Goal: Information Seeking & Learning: Learn about a topic

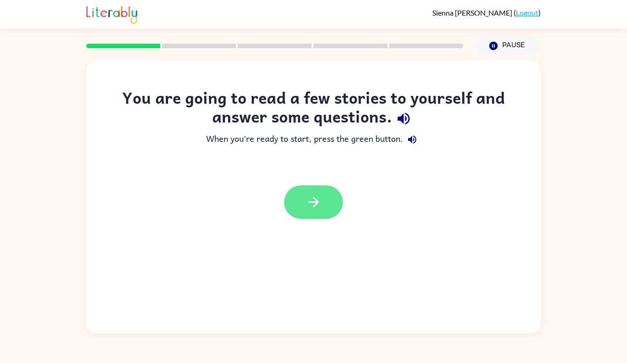
click at [315, 204] on icon "button" at bounding box center [314, 202] width 16 height 16
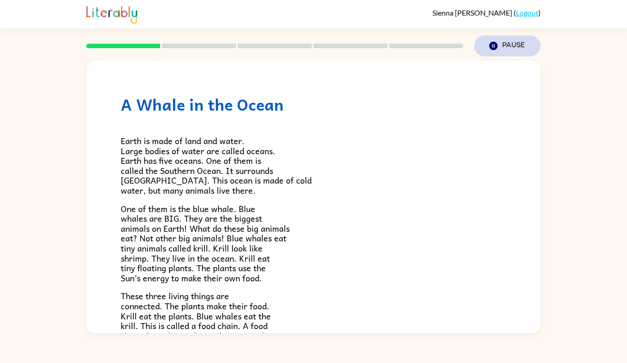
click at [494, 48] on icon "button" at bounding box center [493, 46] width 8 height 8
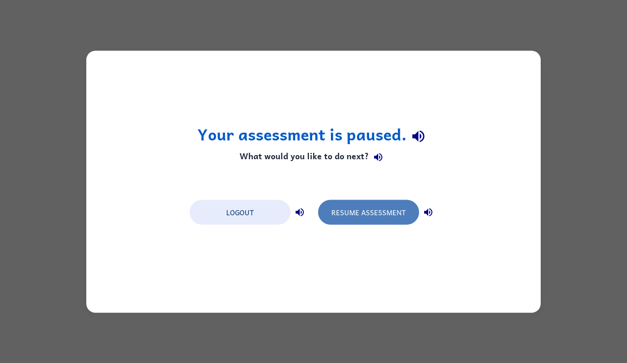
click at [376, 214] on button "Resume Assessment" at bounding box center [368, 212] width 101 height 25
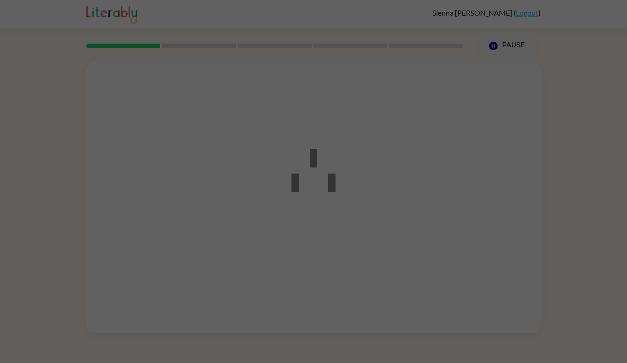
click at [376, 214] on div at bounding box center [313, 181] width 627 height 363
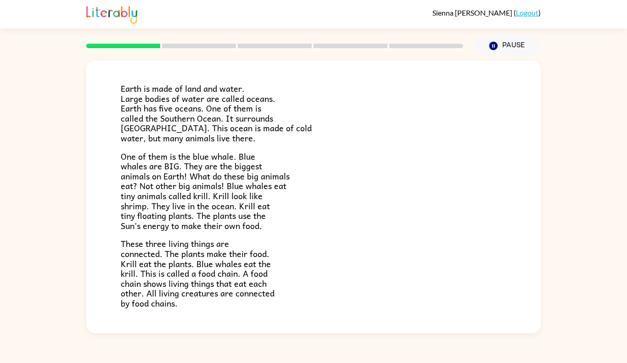
scroll to position [53, 0]
click at [247, 153] on span "One of them is the blue whale. Blue whales are BIG. They are the biggest animal…" at bounding box center [205, 190] width 169 height 83
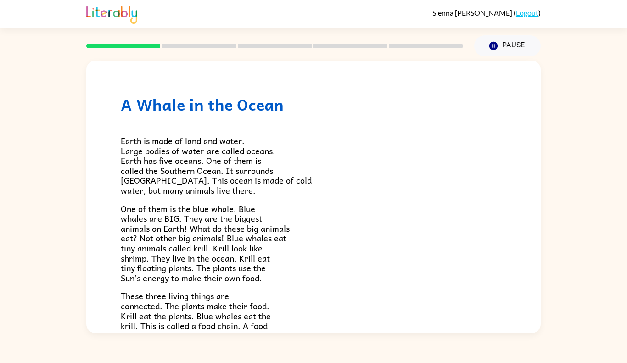
click at [196, 49] on div at bounding box center [275, 46] width 388 height 32
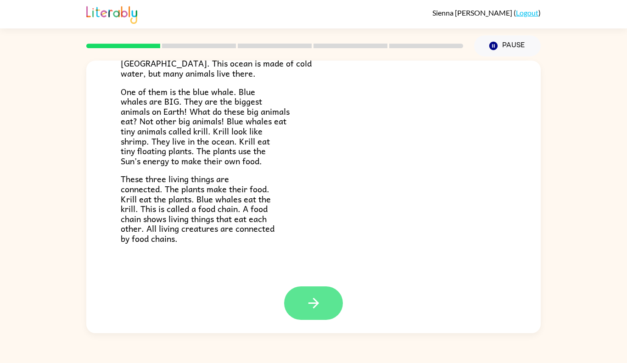
click at [316, 306] on icon "button" at bounding box center [314, 303] width 16 height 16
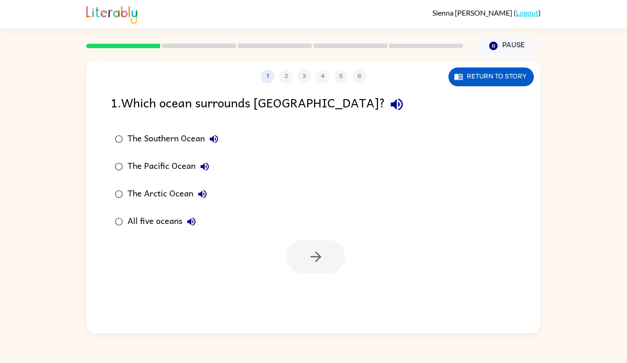
scroll to position [0, 0]
click at [477, 93] on div "1 . Which ocean surrounds Antarctica?" at bounding box center [314, 104] width 406 height 23
click at [487, 71] on button "Return to story" at bounding box center [491, 76] width 85 height 19
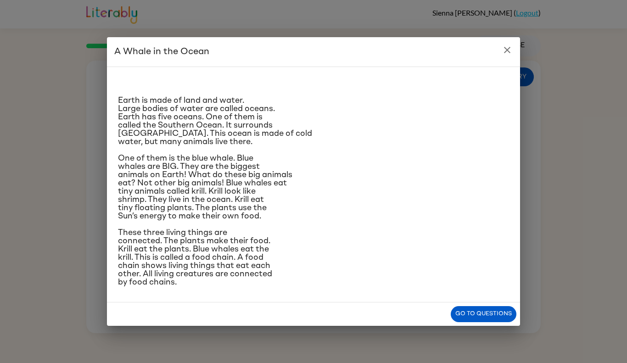
click at [512, 51] on icon "close" at bounding box center [507, 50] width 11 height 11
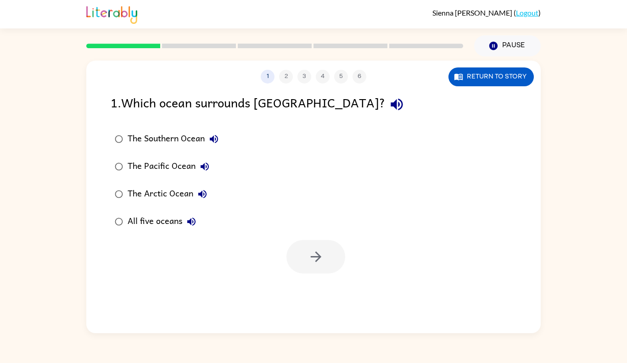
click at [168, 145] on div "The Southern Ocean" at bounding box center [176, 139] width 96 height 18
click at [307, 262] on button "button" at bounding box center [316, 257] width 59 height 34
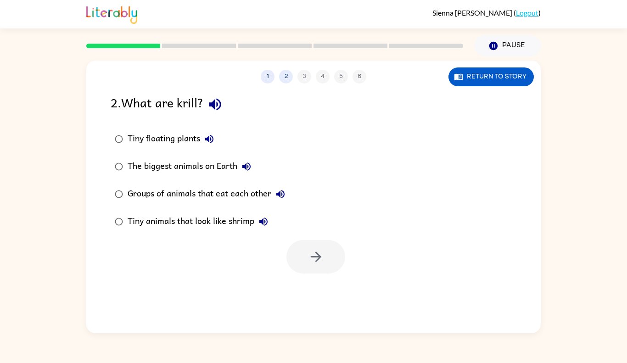
click at [212, 182] on label "Groups of animals that eat each other" at bounding box center [200, 194] width 189 height 28
click at [202, 228] on div "Tiny animals that look like shrimp" at bounding box center [200, 222] width 145 height 18
click at [309, 264] on icon "button" at bounding box center [316, 257] width 16 height 16
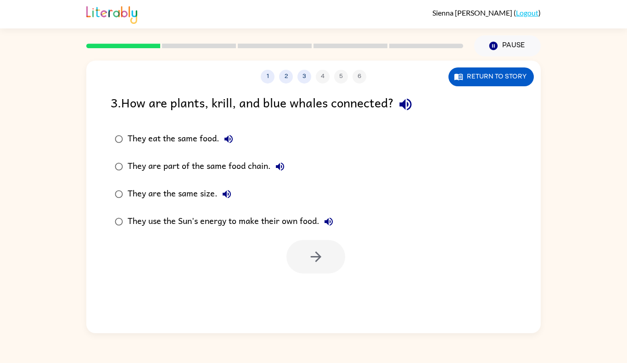
click at [266, 250] on div at bounding box center [313, 255] width 455 height 38
click at [184, 173] on div "They are part of the same food chain." at bounding box center [209, 166] width 162 height 18
click at [334, 273] on button "button" at bounding box center [316, 257] width 59 height 34
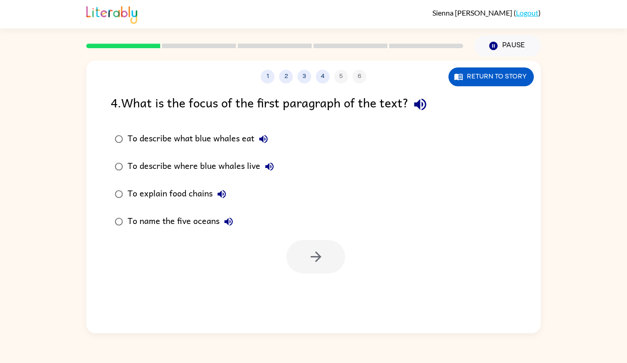
click at [316, 97] on div "4 . What is the focus of the first paragraph of the text?" at bounding box center [314, 104] width 406 height 23
click at [224, 136] on div "To describe what blue whales eat" at bounding box center [200, 139] width 145 height 18
click at [330, 254] on button "button" at bounding box center [316, 257] width 59 height 34
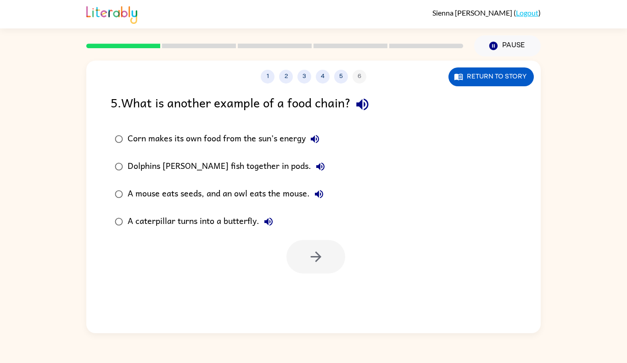
click at [265, 195] on div "A mouse eats seeds, and an owl eats the mouse." at bounding box center [228, 194] width 201 height 18
click at [318, 247] on button "button" at bounding box center [316, 257] width 59 height 34
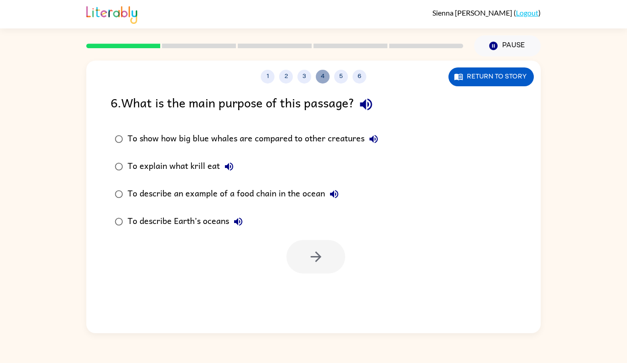
click at [320, 77] on button "4" at bounding box center [323, 77] width 14 height 14
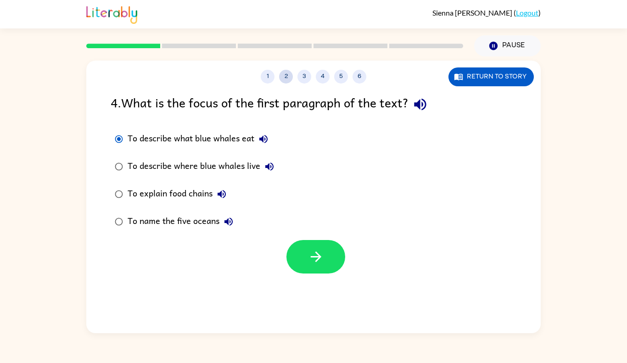
click at [287, 82] on button "2" at bounding box center [286, 77] width 14 height 14
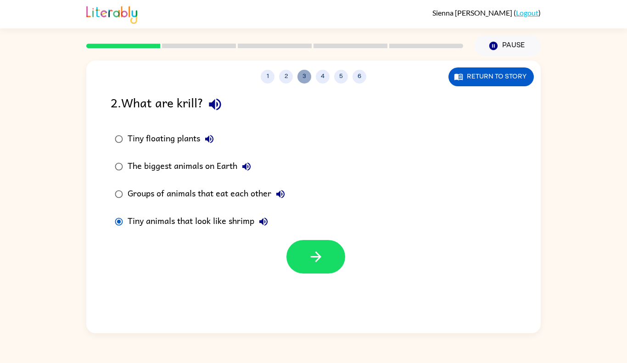
click at [304, 77] on button "3" at bounding box center [305, 77] width 14 height 14
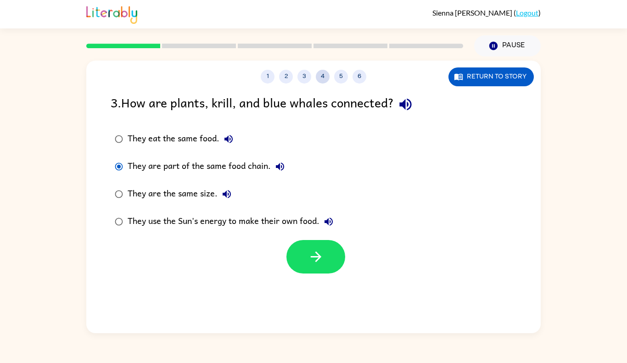
click at [323, 79] on button "4" at bounding box center [323, 77] width 14 height 14
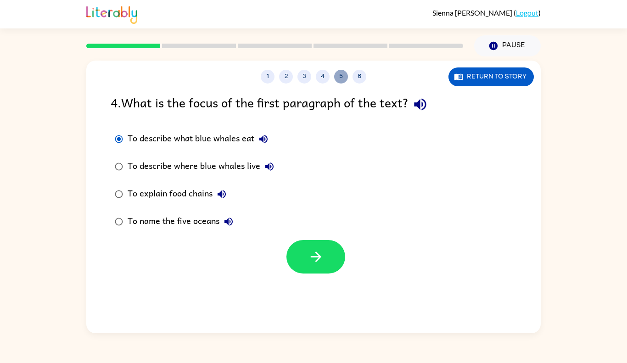
click at [341, 81] on button "5" at bounding box center [341, 77] width 14 height 14
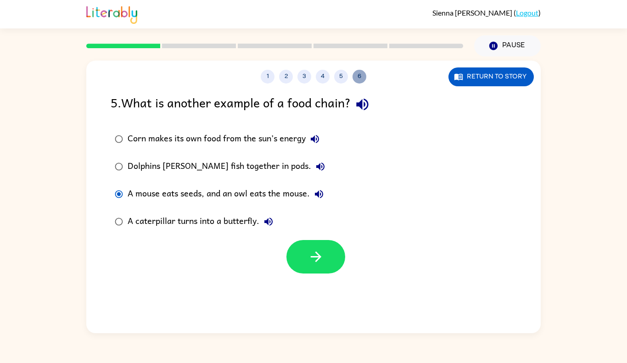
click at [364, 76] on button "6" at bounding box center [360, 77] width 14 height 14
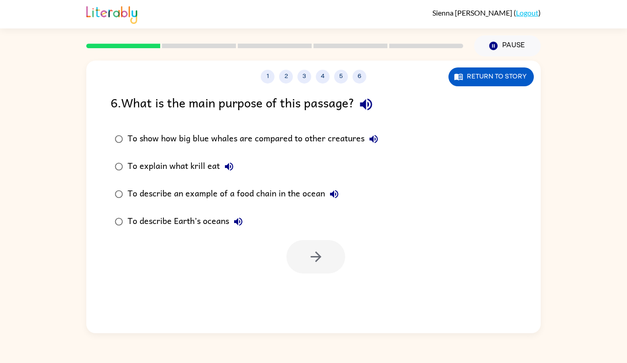
click at [286, 139] on div "To show how big blue whales are compared to other creatures" at bounding box center [255, 139] width 255 height 18
click at [299, 266] on button "button" at bounding box center [316, 257] width 59 height 34
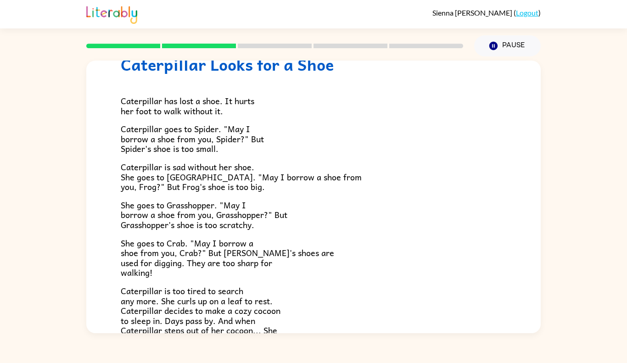
scroll to position [152, 0]
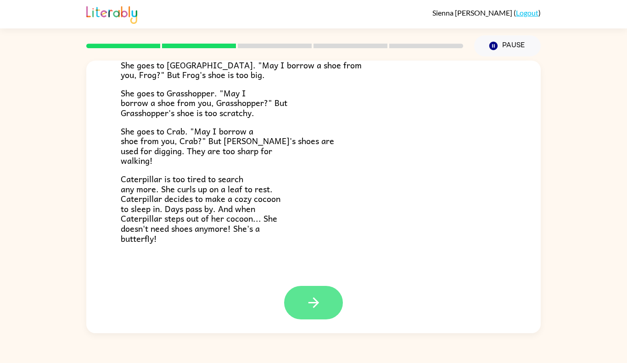
click at [306, 312] on button "button" at bounding box center [313, 303] width 59 height 34
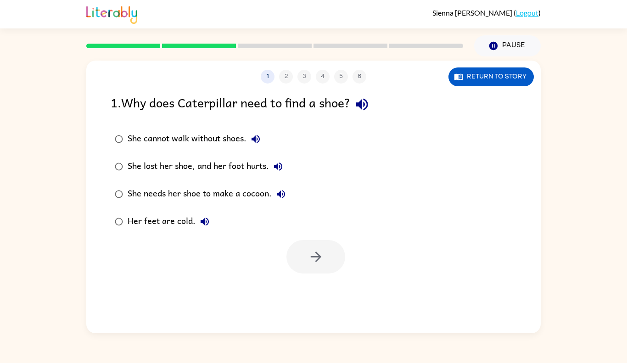
scroll to position [0, 0]
click at [359, 79] on div "1 2 3 4 5 6" at bounding box center [313, 77] width 455 height 14
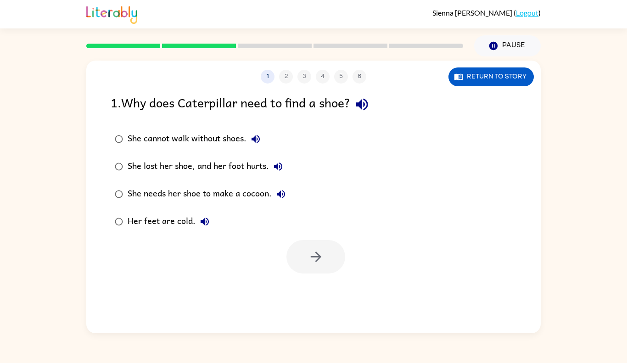
click at [289, 85] on div "1 2 3 4 5 6 Return to story 1 . Why does Caterpillar need to find a shoe? She c…" at bounding box center [313, 197] width 455 height 273
click at [288, 78] on div "1 2 3 4 5 6" at bounding box center [313, 77] width 455 height 14
click at [231, 140] on div "She cannot walk without shoes." at bounding box center [196, 139] width 137 height 18
click at [311, 247] on button "button" at bounding box center [316, 257] width 59 height 34
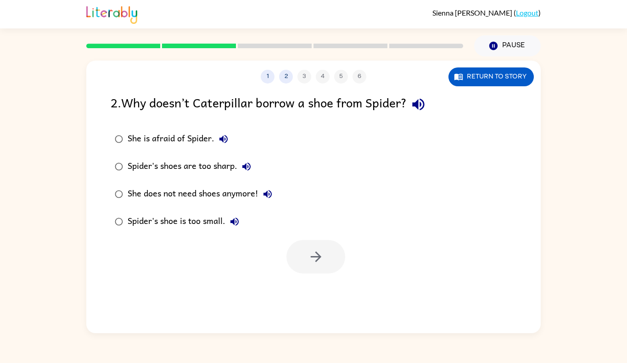
click at [208, 138] on div "She is afraid of Spider." at bounding box center [180, 139] width 105 height 18
click at [316, 259] on icon "button" at bounding box center [316, 257] width 16 height 16
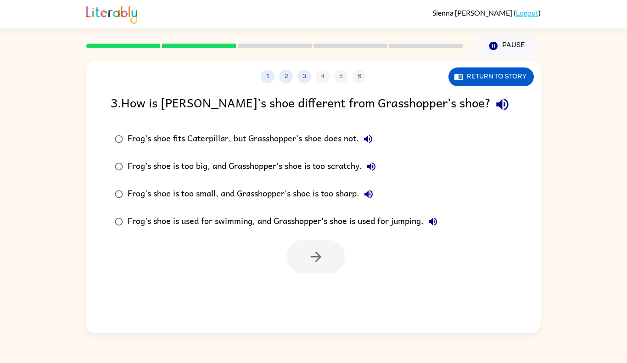
click at [253, 165] on div "Frog’s shoe is too big, and Grasshopper’s shoe is too scratchy." at bounding box center [254, 166] width 253 height 18
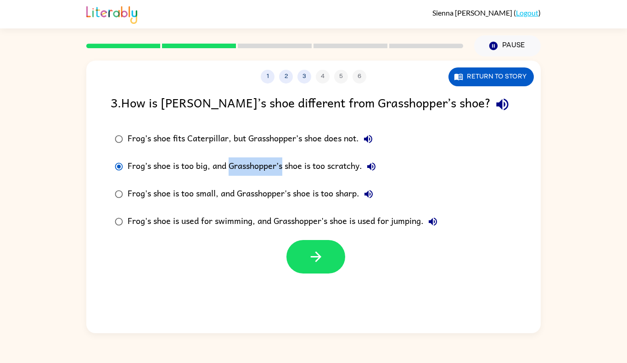
click at [297, 172] on div "Frog’s shoe is too big, and Grasshopper’s shoe is too scratchy." at bounding box center [254, 166] width 253 height 18
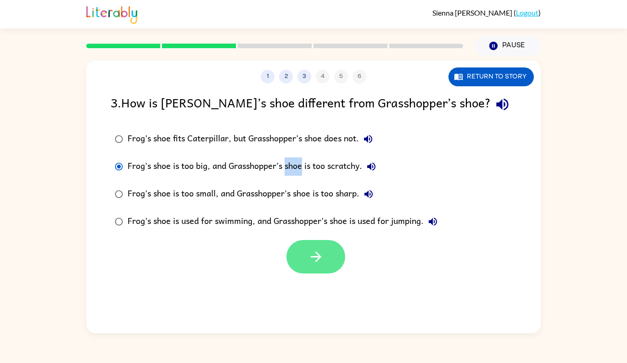
click at [300, 257] on button "button" at bounding box center [316, 257] width 59 height 34
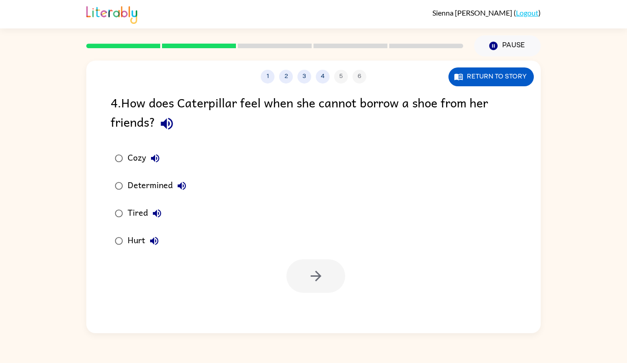
click at [135, 152] on div "Cozy" at bounding box center [146, 158] width 37 height 18
click at [143, 238] on div "Hurt" at bounding box center [146, 241] width 36 height 18
click at [295, 281] on button "button" at bounding box center [316, 276] width 59 height 34
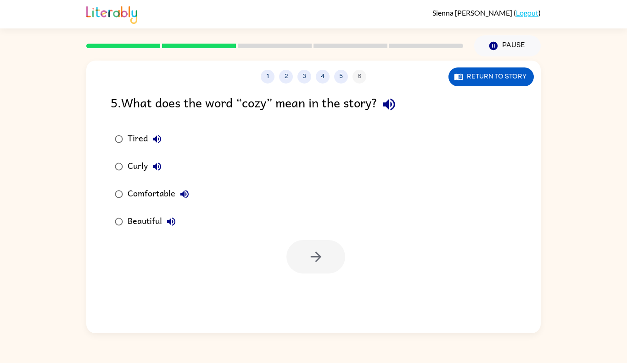
click at [158, 191] on div "Comfortable" at bounding box center [161, 194] width 66 height 18
click at [320, 268] on button "button" at bounding box center [316, 257] width 59 height 34
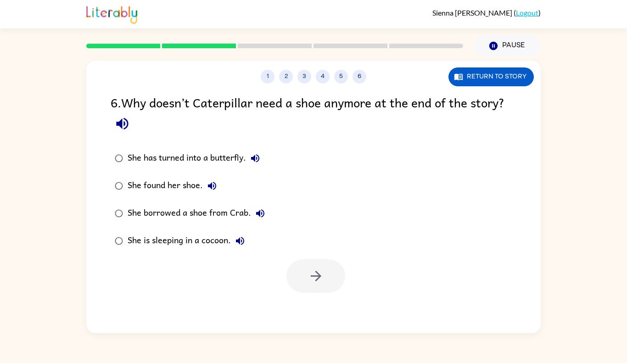
click at [354, 83] on div "1 2 3 4 5 6" at bounding box center [313, 77] width 455 height 14
click at [358, 77] on button "6" at bounding box center [360, 77] width 14 height 14
click at [305, 292] on button "button" at bounding box center [316, 276] width 59 height 34
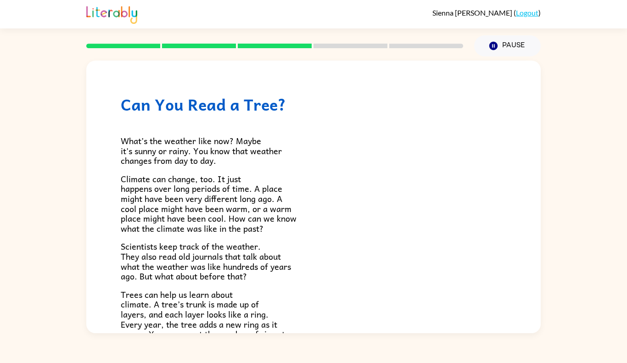
scroll to position [203, 0]
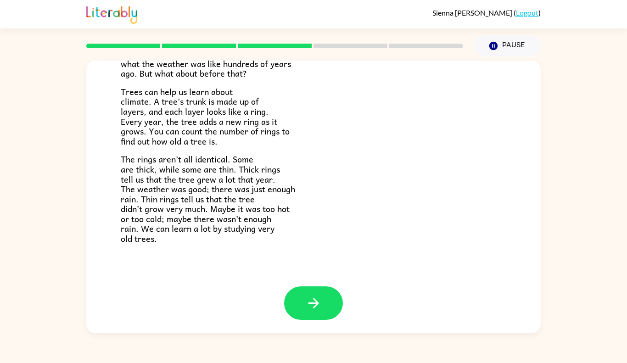
click at [371, 133] on p "Trees can help us learn about climate. A tree’s trunk is made up of layers, and…" at bounding box center [314, 117] width 386 height 60
click at [318, 319] on button "button" at bounding box center [313, 304] width 59 height 34
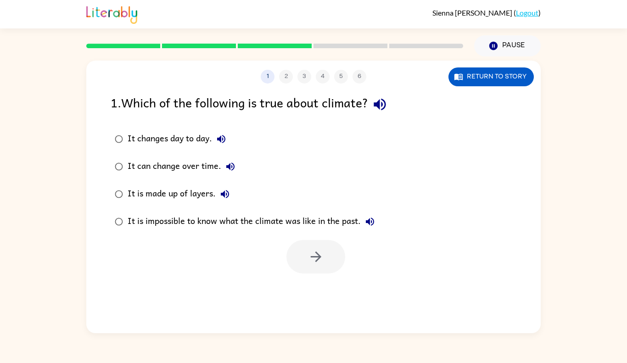
scroll to position [0, 0]
click at [270, 78] on button "1" at bounding box center [268, 77] width 14 height 14
click at [197, 132] on div "It changes day to day." at bounding box center [179, 139] width 103 height 18
click at [313, 259] on icon "button" at bounding box center [316, 257] width 16 height 16
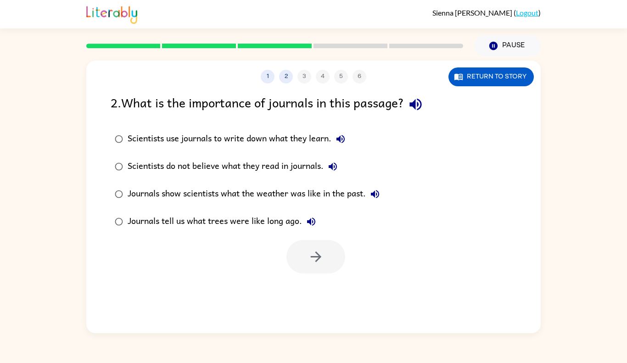
click at [291, 142] on div "Scientists use journals to write down what they learn." at bounding box center [239, 139] width 222 height 18
click at [319, 270] on button "button" at bounding box center [316, 257] width 59 height 34
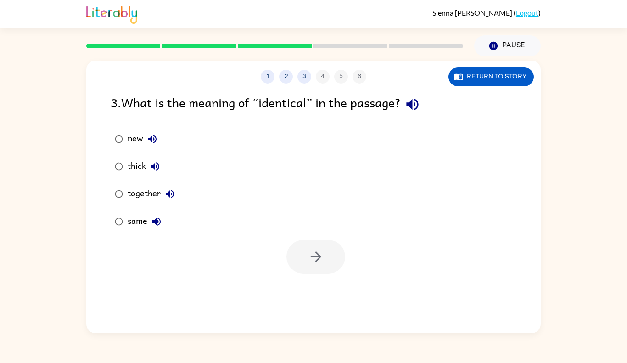
click at [144, 143] on div "new" at bounding box center [145, 139] width 34 height 18
click at [313, 259] on icon "button" at bounding box center [316, 257] width 16 height 16
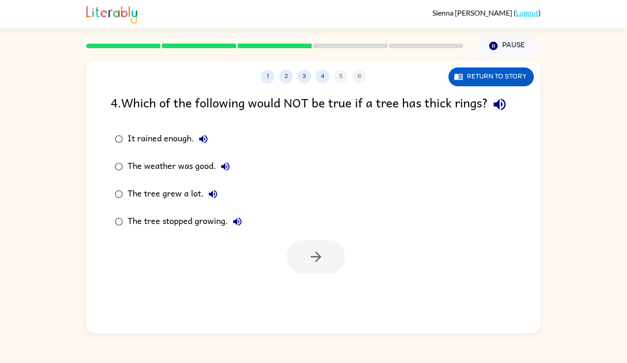
click at [167, 139] on div "It rained enough." at bounding box center [170, 139] width 85 height 18
click at [320, 260] on icon "button" at bounding box center [316, 257] width 16 height 16
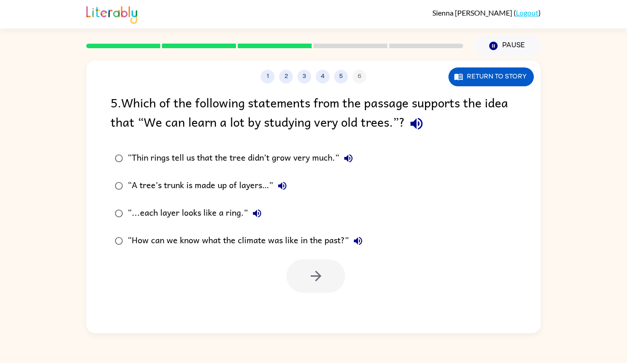
click at [147, 159] on div "“Thin rings tell us that the tree didn’t grow very much.”" at bounding box center [243, 158] width 230 height 18
click at [326, 288] on button "button" at bounding box center [316, 276] width 59 height 34
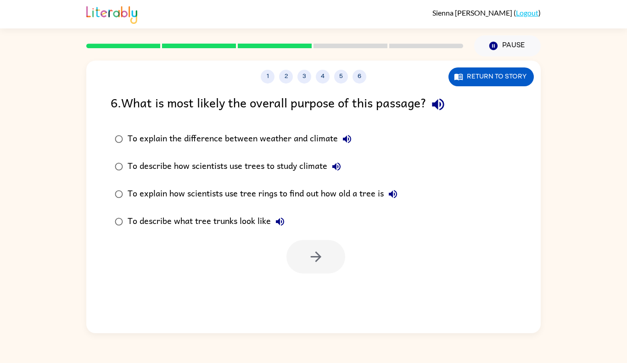
click at [253, 139] on div "To explain the difference between weather and climate" at bounding box center [242, 139] width 229 height 18
click at [312, 267] on button "button" at bounding box center [316, 257] width 59 height 34
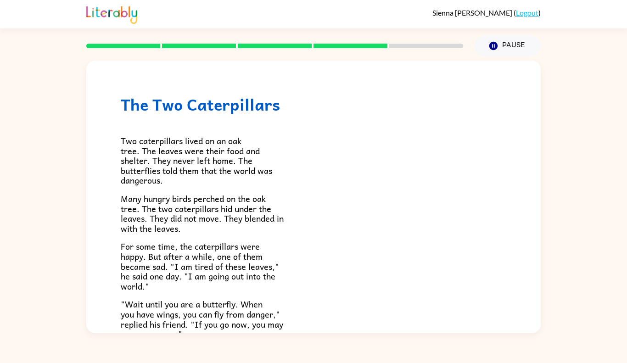
scroll to position [134, 0]
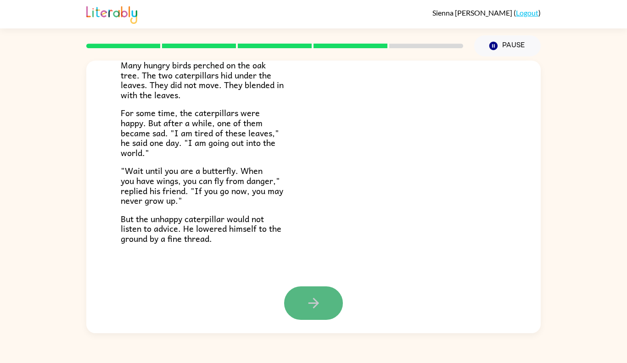
click at [323, 306] on button "button" at bounding box center [313, 304] width 59 height 34
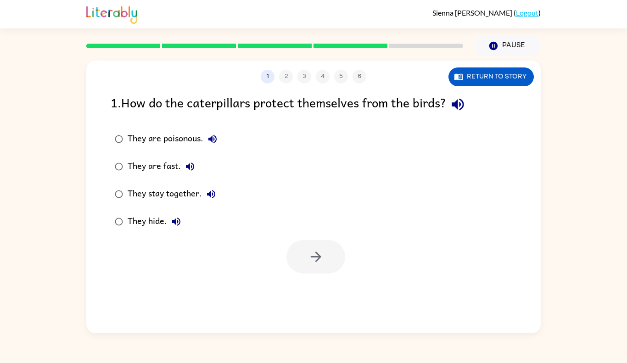
scroll to position [0, 0]
click at [283, 209] on div "They are poisonous. They are fast. They stay together. They hide." at bounding box center [326, 180] width 430 height 110
click at [321, 259] on icon "button" at bounding box center [316, 257] width 16 height 16
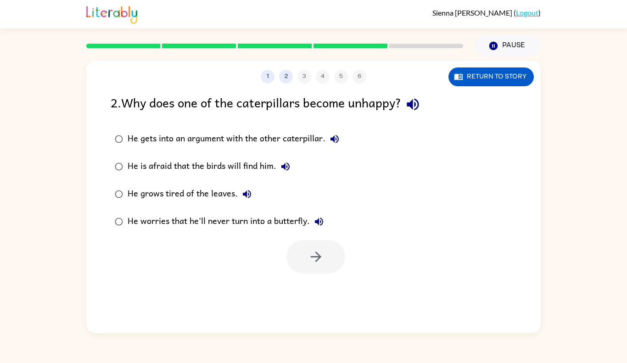
click at [219, 230] on div "He worries that he'll never turn into a butterfly." at bounding box center [228, 222] width 201 height 18
click at [295, 259] on button "button" at bounding box center [316, 257] width 59 height 34
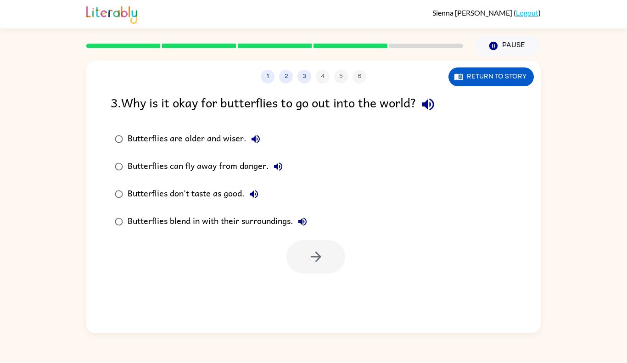
click at [219, 191] on div "Butterflies don't taste as good." at bounding box center [195, 194] width 135 height 18
click at [315, 260] on icon "button" at bounding box center [316, 257] width 16 height 16
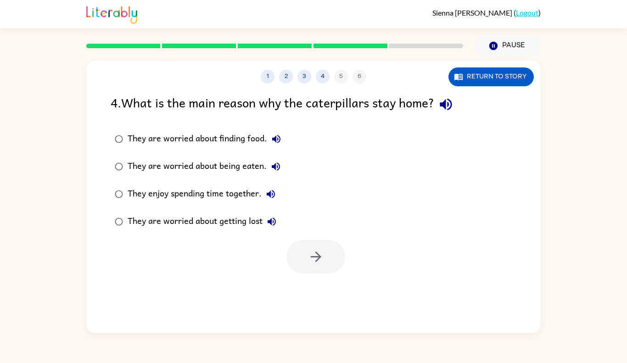
click at [248, 169] on div "They are worried about being eaten." at bounding box center [206, 166] width 157 height 18
click at [333, 264] on button "button" at bounding box center [316, 257] width 59 height 34
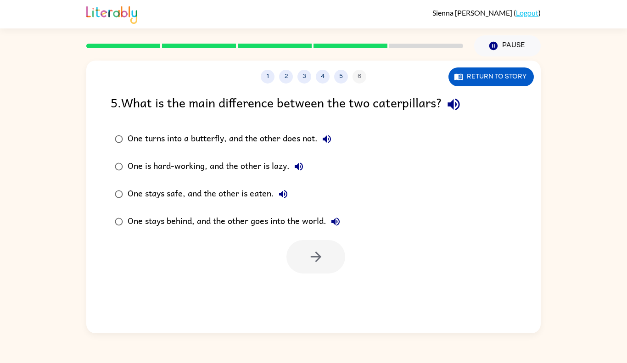
click at [259, 134] on div "One turns into a butterfly, and the other does not." at bounding box center [232, 139] width 208 height 18
click at [338, 266] on button "button" at bounding box center [316, 257] width 59 height 34
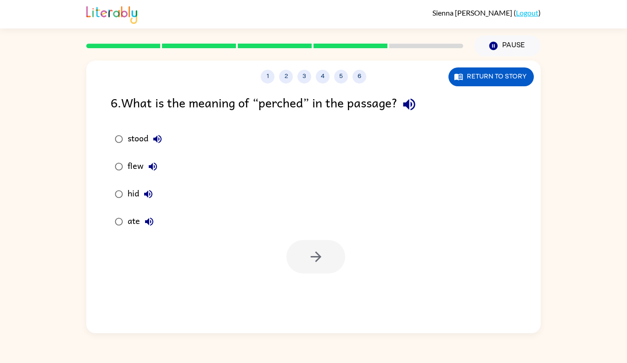
click at [139, 169] on div "flew" at bounding box center [145, 166] width 34 height 18
click at [313, 255] on icon "button" at bounding box center [316, 257] width 16 height 16
